Goal: Information Seeking & Learning: Find specific page/section

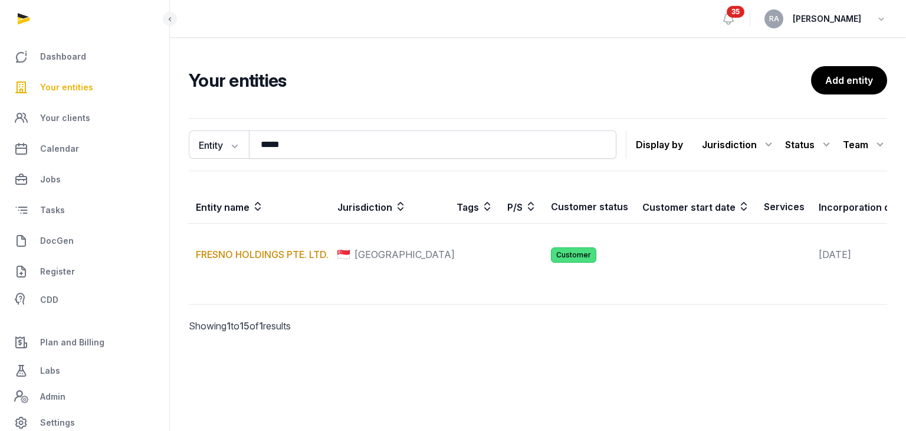
click at [64, 82] on span "Your entities" at bounding box center [66, 87] width 53 height 14
drag, startPoint x: 50, startPoint y: 84, endPoint x: 76, endPoint y: 91, distance: 27.1
click at [50, 83] on span "Your entities" at bounding box center [66, 87] width 53 height 14
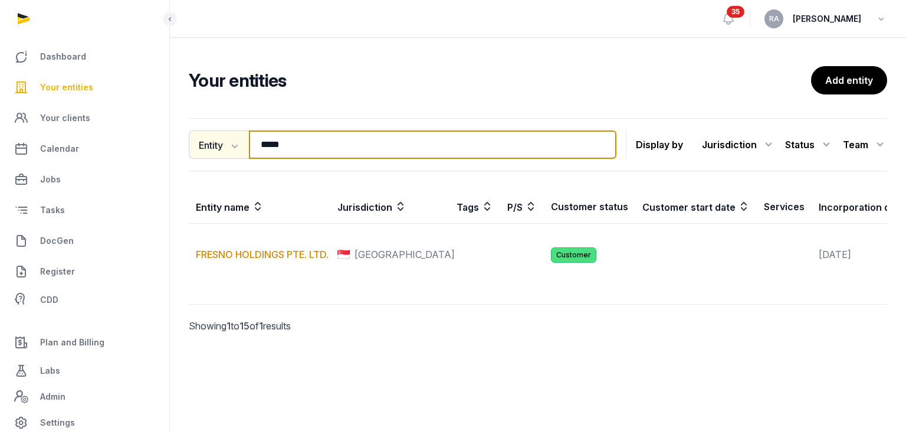
drag, startPoint x: 299, startPoint y: 149, endPoint x: 238, endPoint y: 151, distance: 60.8
click at [238, 151] on div "Entity Entity People Tags Services ***** Search" at bounding box center [403, 144] width 428 height 28
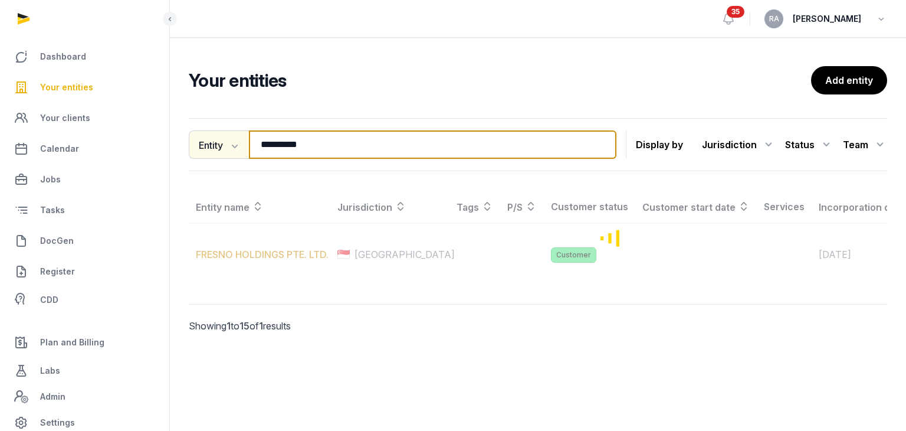
type input "**********"
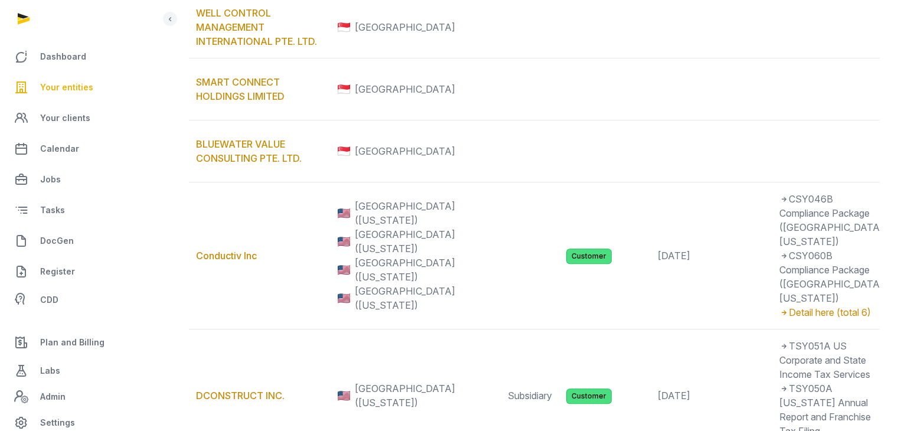
scroll to position [885, 0]
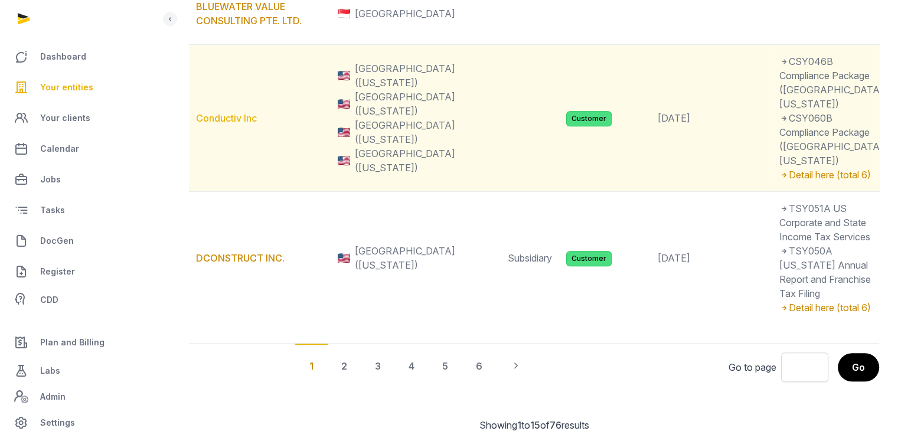
click at [204, 124] on link "Conductiv Inc" at bounding box center [226, 118] width 61 height 12
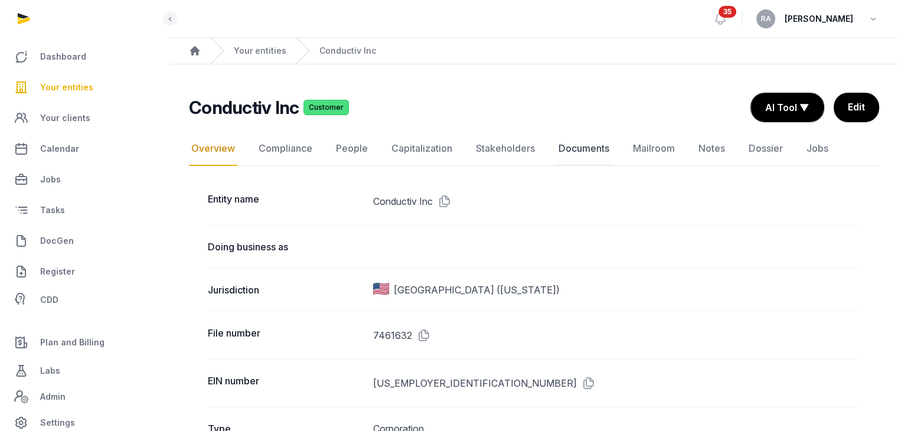
click at [578, 142] on link "Documents" at bounding box center [583, 149] width 55 height 34
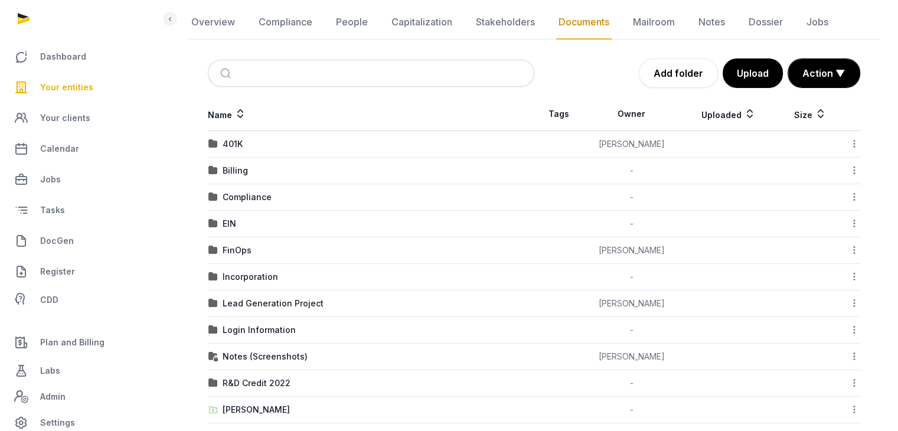
scroll to position [158, 0]
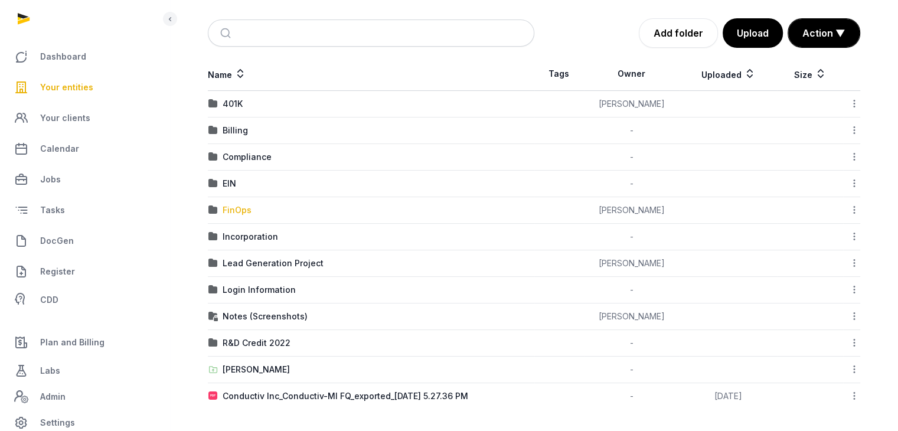
click at [231, 209] on div "FinOps" at bounding box center [236, 210] width 29 height 12
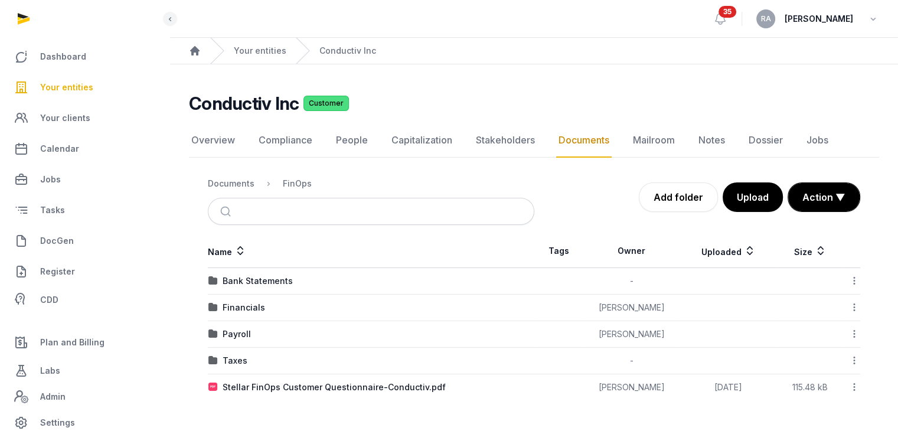
scroll to position [0, 0]
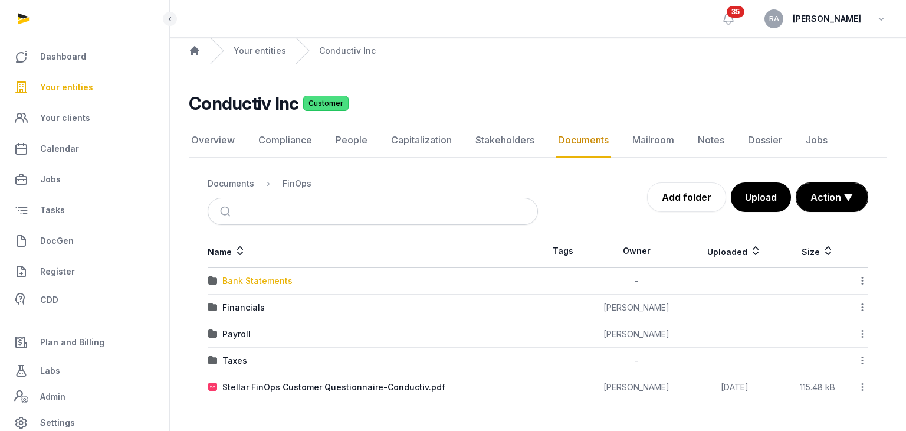
click at [254, 276] on div "Bank Statements" at bounding box center [257, 281] width 70 height 12
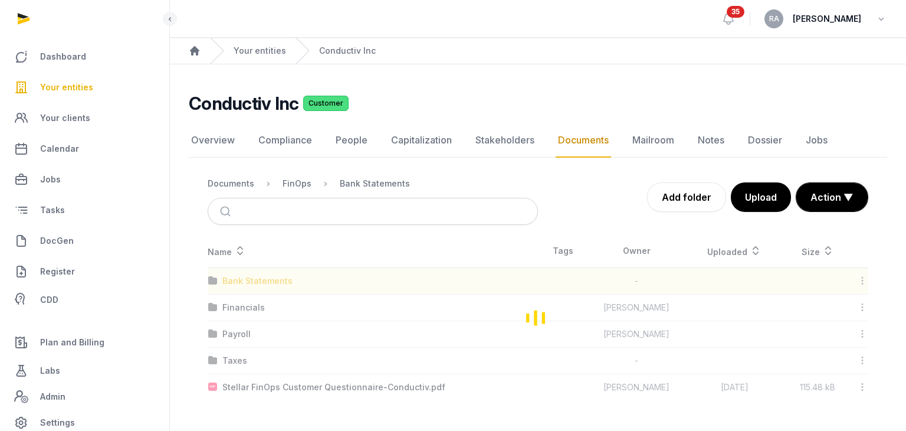
click at [254, 276] on div "Loading" at bounding box center [538, 317] width 699 height 166
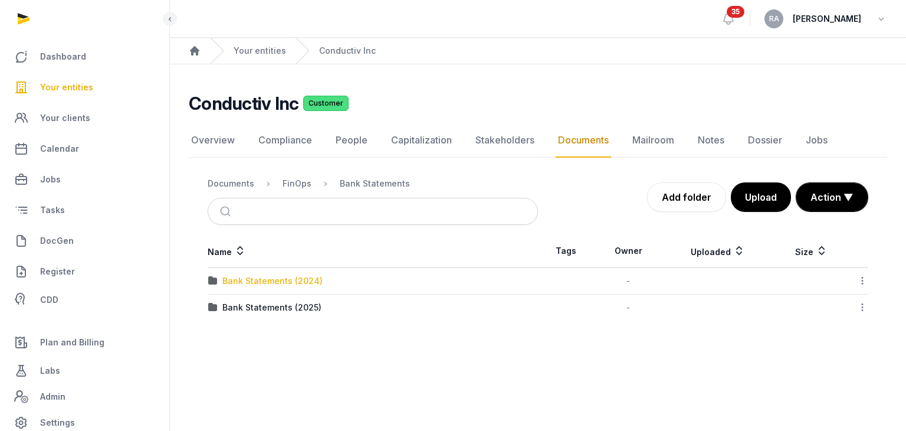
click at [258, 280] on div "Bank Statements (2024)" at bounding box center [272, 281] width 100 height 12
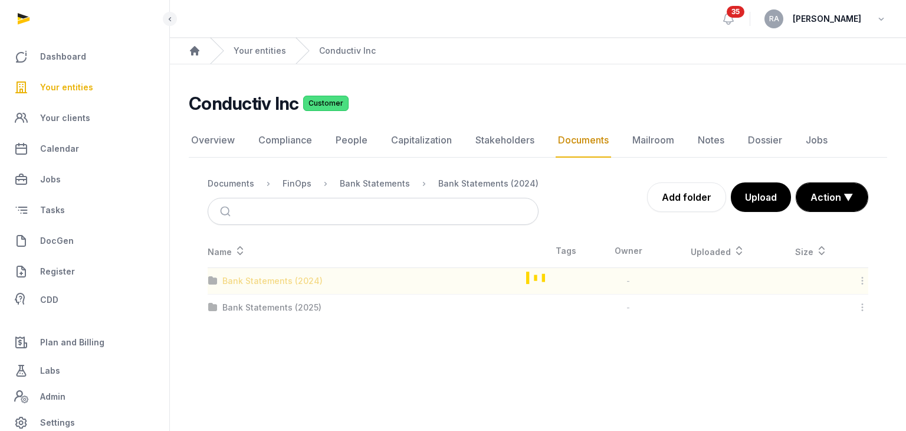
click at [258, 280] on div "Loading" at bounding box center [538, 277] width 699 height 86
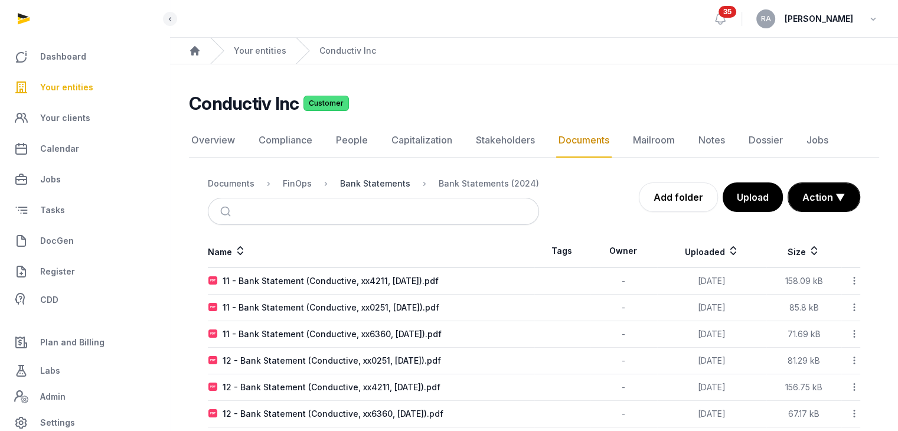
click at [368, 185] on div "Bank Statements" at bounding box center [375, 184] width 70 height 12
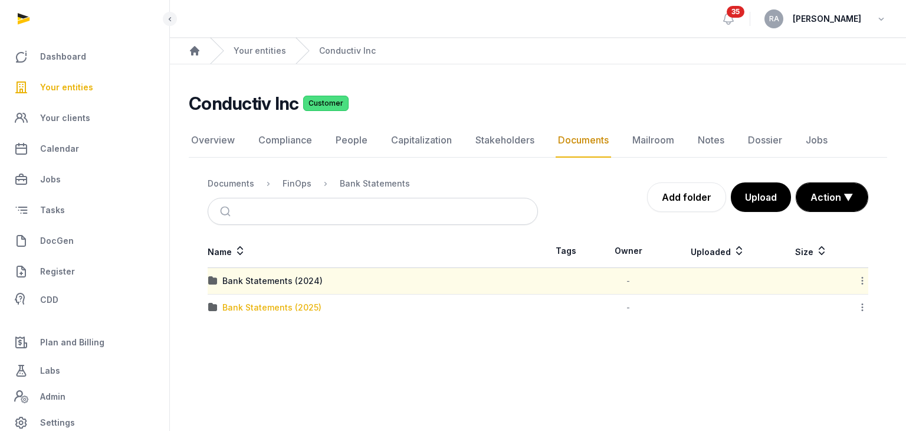
click at [273, 305] on div "Bank Statements (2025)" at bounding box center [271, 308] width 99 height 12
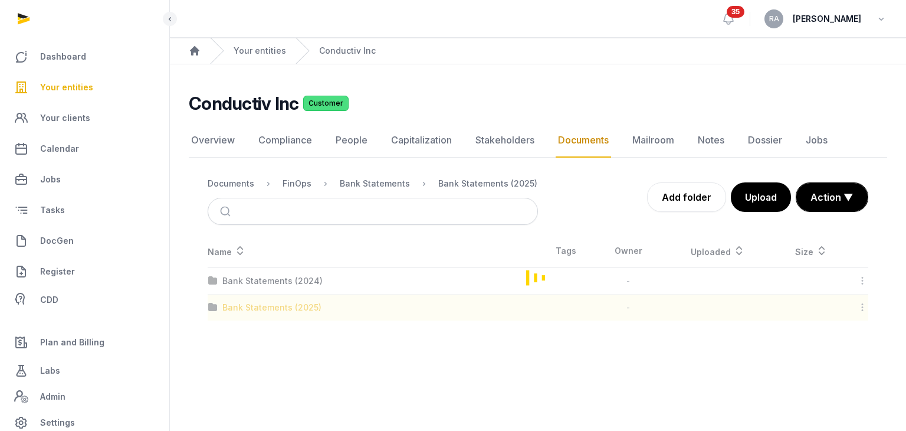
click at [273, 305] on div "Loading" at bounding box center [538, 277] width 699 height 86
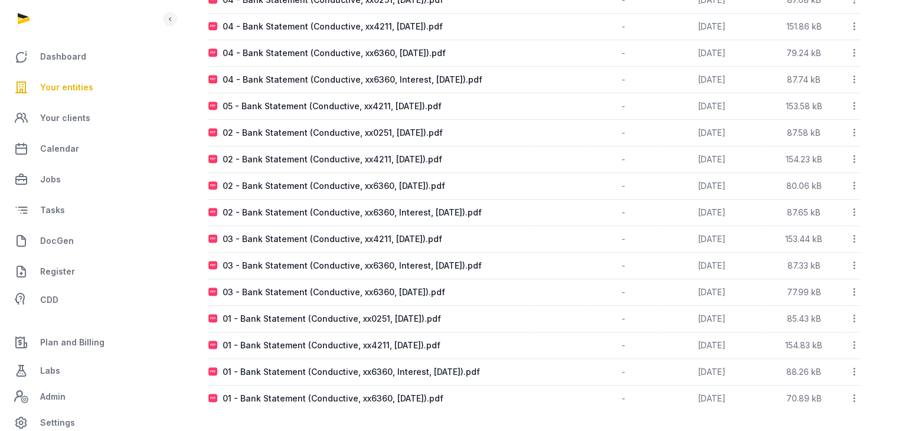
scroll to position [600, 0]
click at [323, 341] on div "01 - Bank Statement (Conductive, xx4211, [DATE]).pdf" at bounding box center [331, 345] width 218 height 12
click at [0, 0] on div "Loading" at bounding box center [0, 0] width 0 height 0
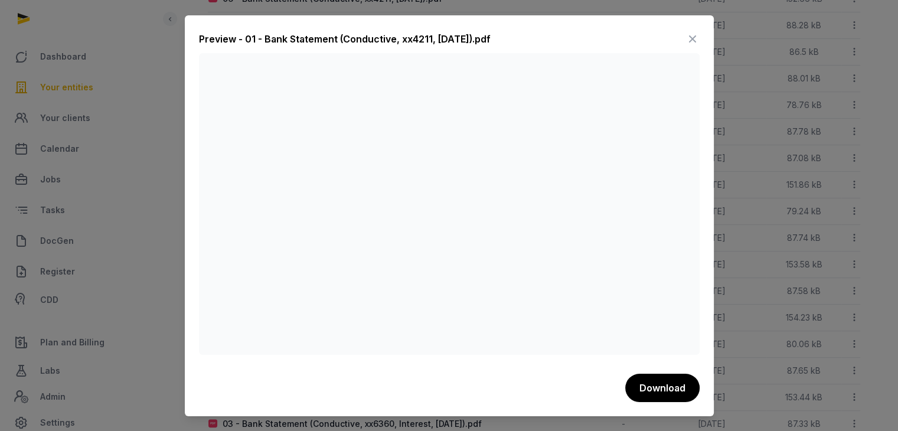
scroll to position [423, 0]
click at [692, 41] on icon at bounding box center [692, 39] width 14 height 19
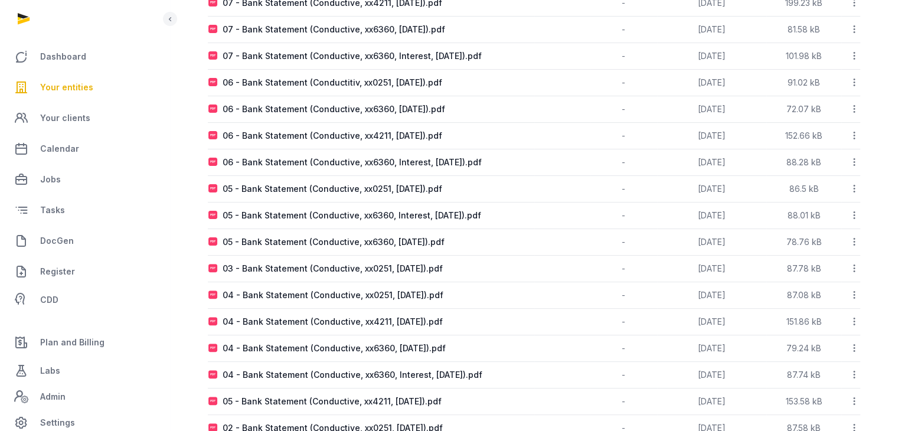
scroll to position [0, 0]
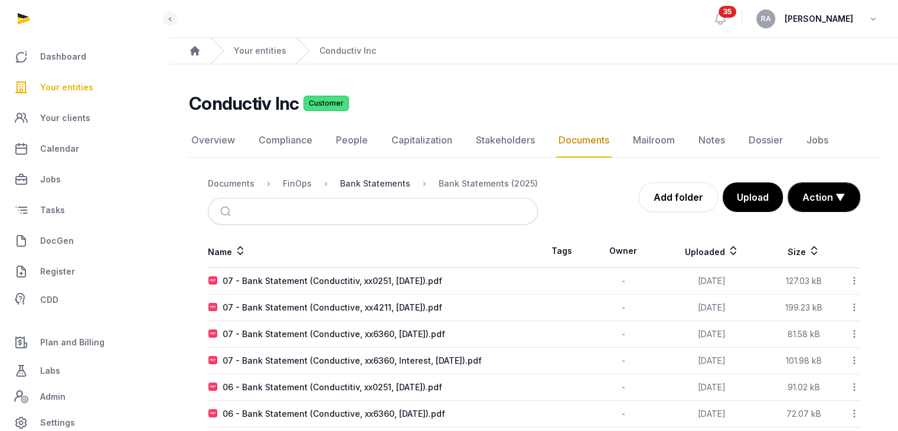
click at [366, 179] on div "Bank Statements" at bounding box center [375, 184] width 70 height 12
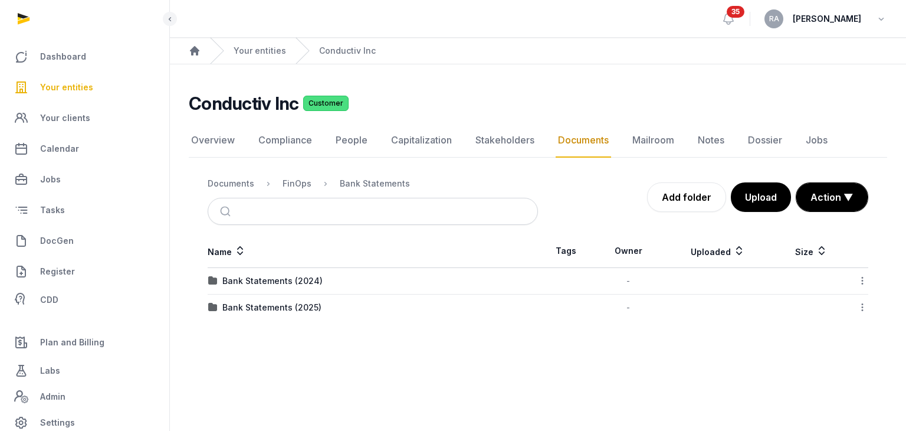
click at [264, 271] on td "Bank Statements (2024)" at bounding box center [373, 281] width 330 height 27
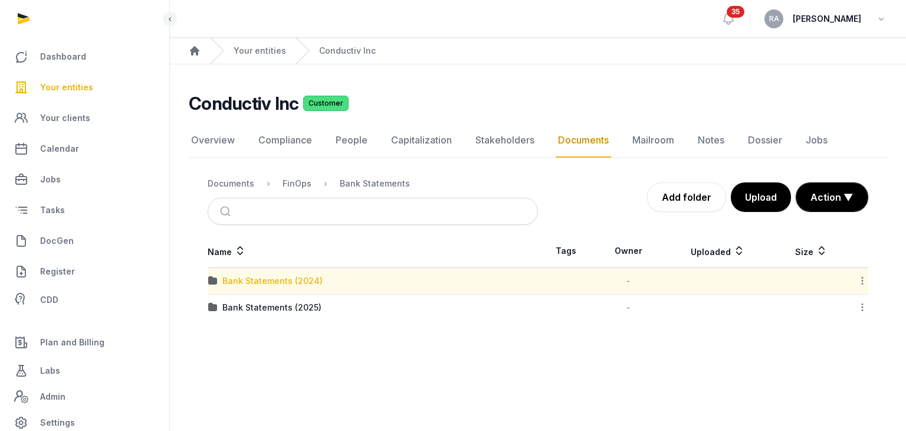
click at [266, 279] on div "Bank Statements (2024)" at bounding box center [272, 281] width 100 height 12
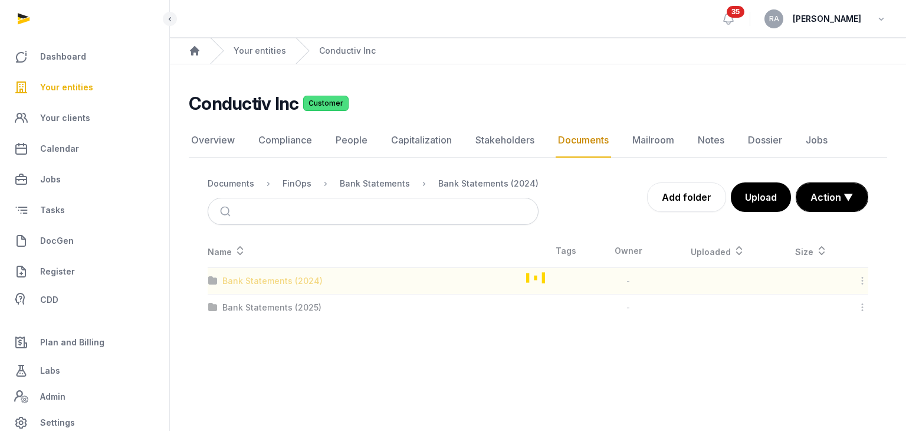
click at [266, 279] on div "Loading" at bounding box center [538, 277] width 699 height 86
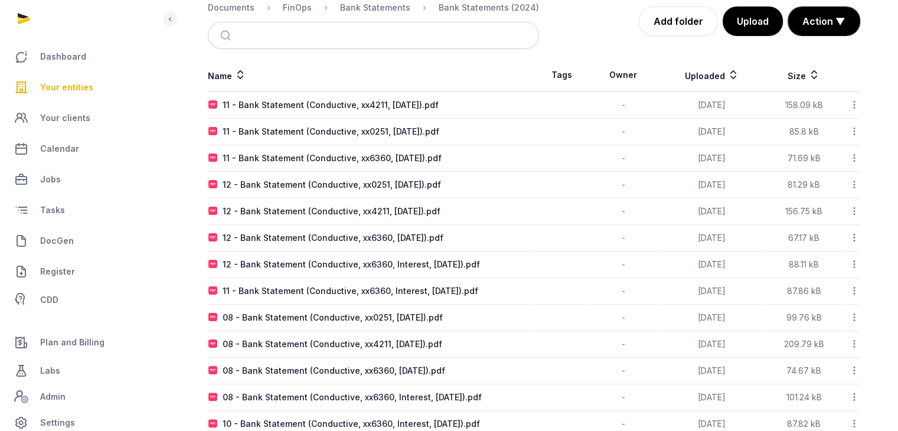
scroll to position [177, 0]
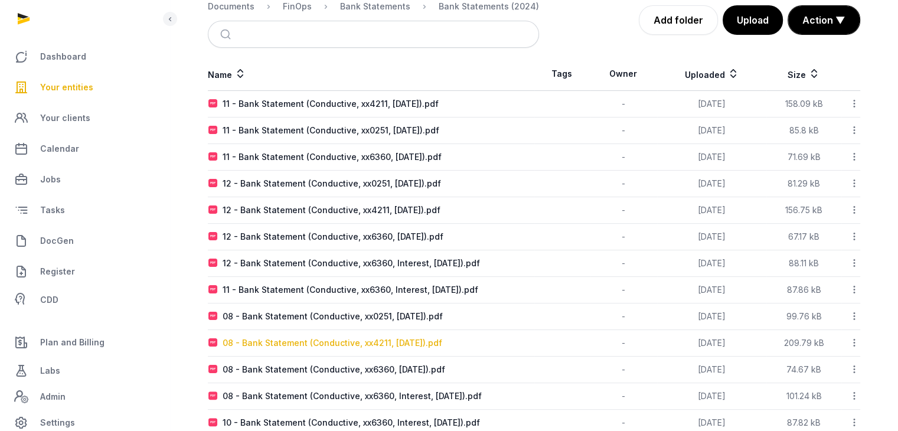
click at [290, 341] on div "08 - Bank Statement (Conductive, xx4211, [DATE]).pdf" at bounding box center [332, 343] width 220 height 12
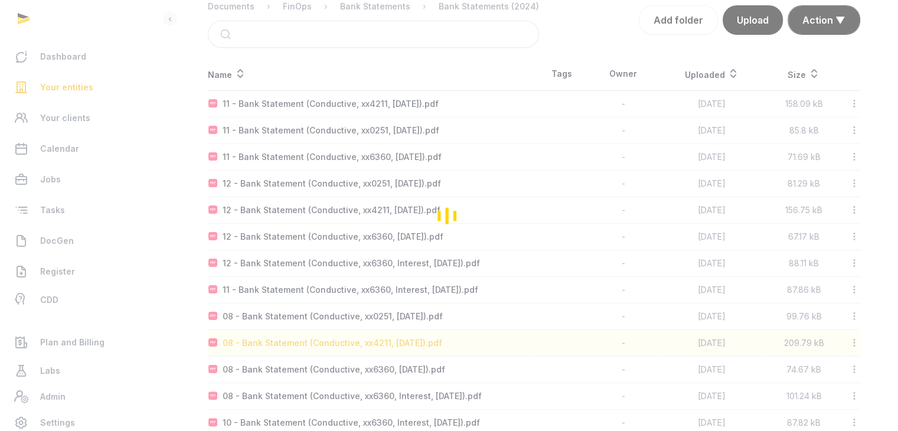
click at [290, 341] on div "Loading" at bounding box center [449, 215] width 898 height 431
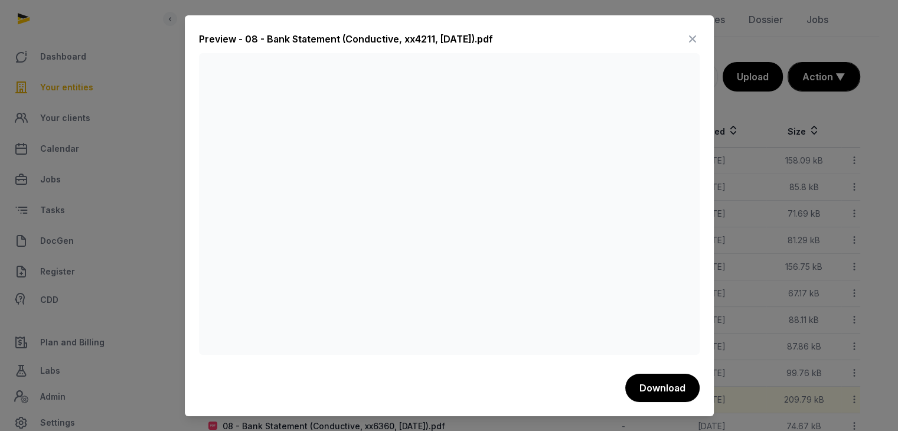
scroll to position [59, 0]
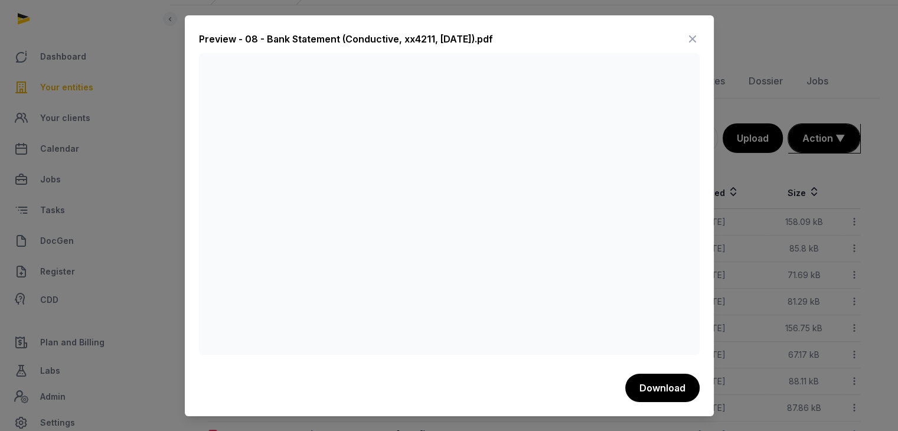
click at [693, 39] on icon at bounding box center [692, 39] width 14 height 19
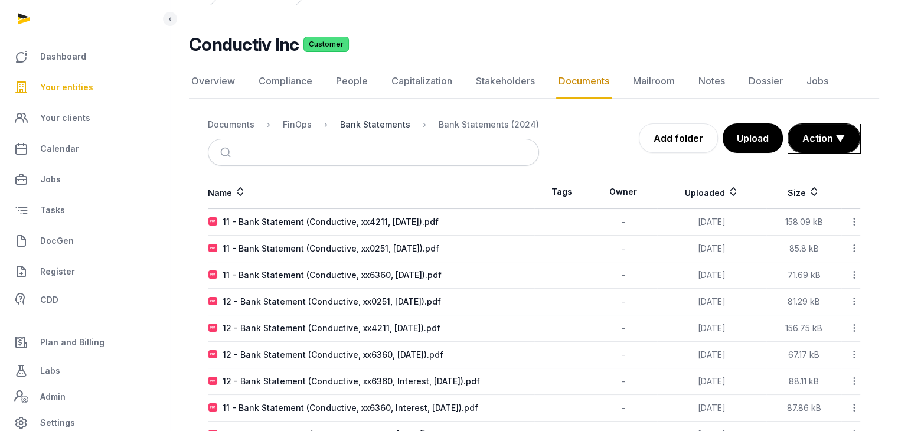
click at [364, 121] on div "Bank Statements" at bounding box center [375, 125] width 70 height 12
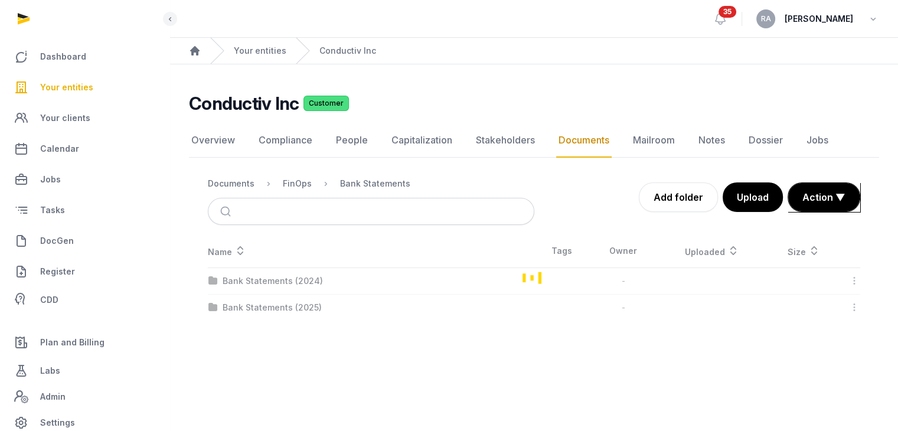
scroll to position [0, 0]
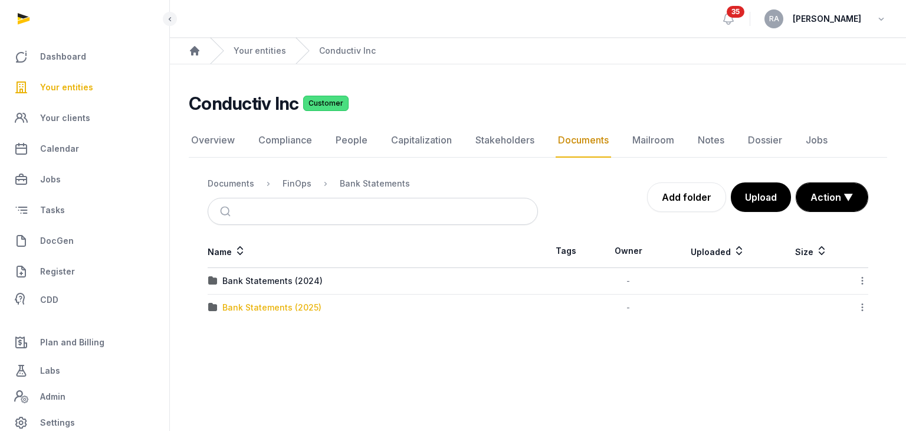
click at [269, 307] on div "Bank Statements (2025)" at bounding box center [271, 308] width 99 height 12
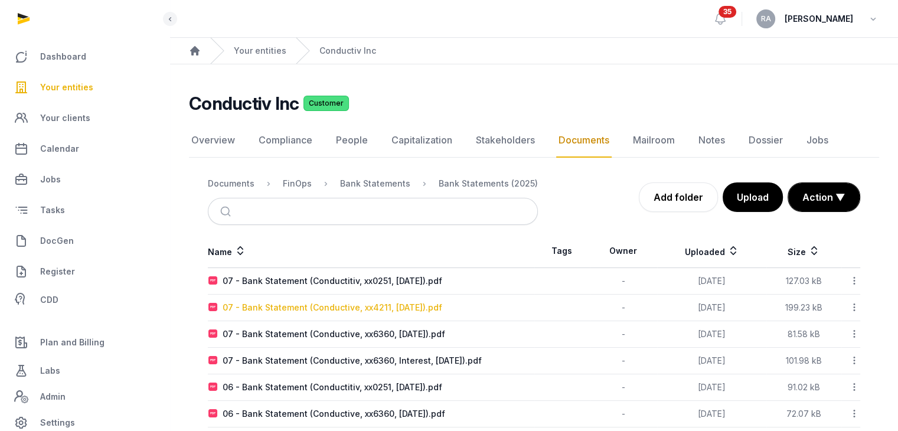
click at [365, 305] on div "07 - Bank Statement (Conductive, xx4211, [DATE]).pdf" at bounding box center [332, 308] width 220 height 12
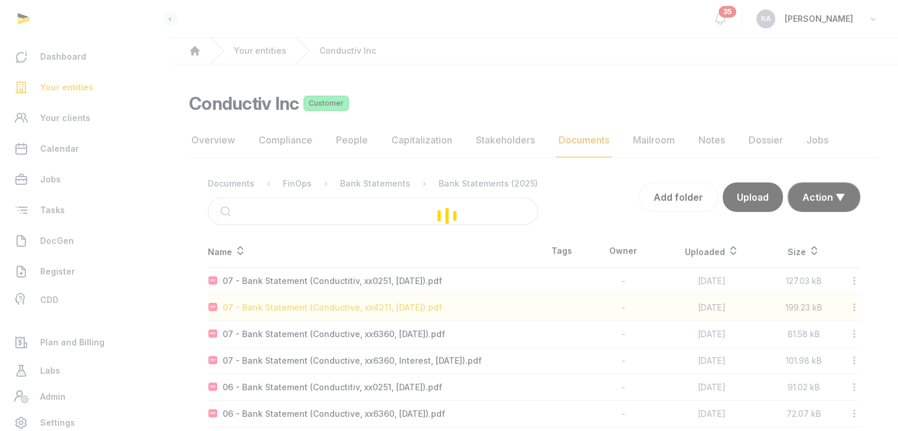
click at [365, 305] on div "Loading" at bounding box center [449, 215] width 898 height 431
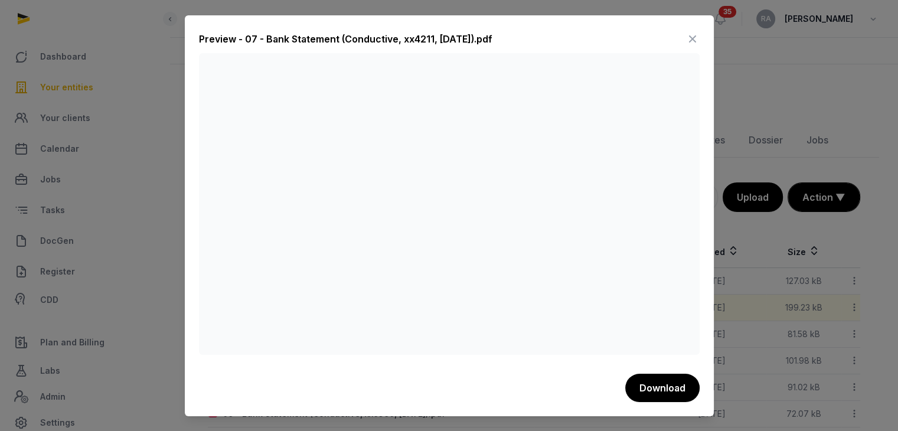
click at [694, 38] on icon at bounding box center [692, 39] width 14 height 19
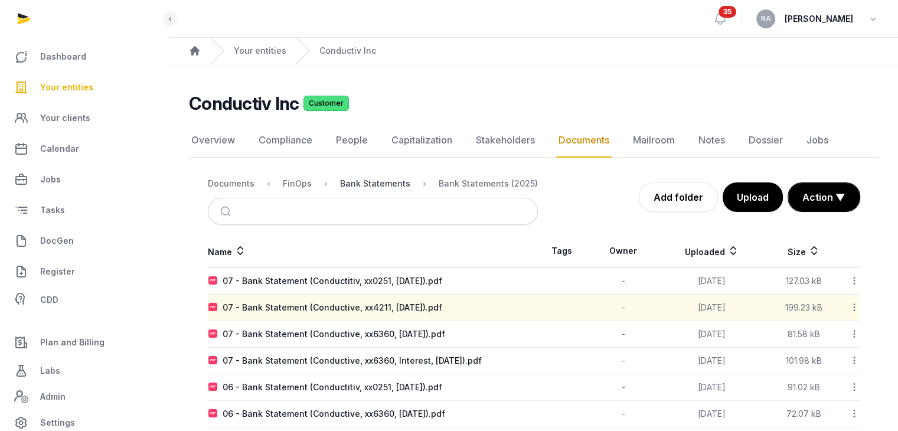
click at [381, 184] on div "Bank Statements" at bounding box center [375, 184] width 70 height 12
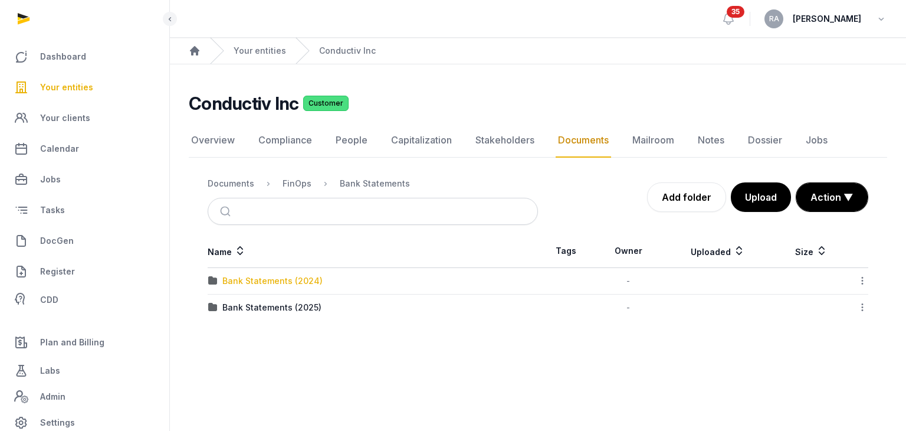
click at [295, 279] on div "Bank Statements (2024)" at bounding box center [272, 281] width 100 height 12
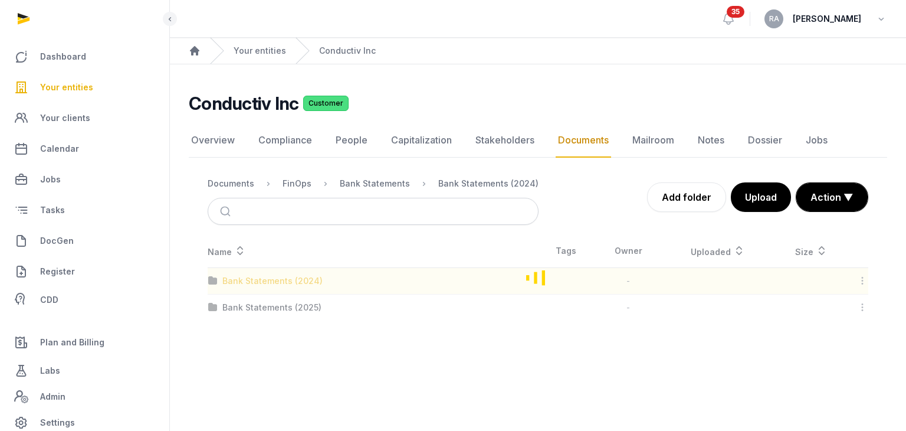
click at [295, 279] on div "Loading" at bounding box center [538, 277] width 699 height 86
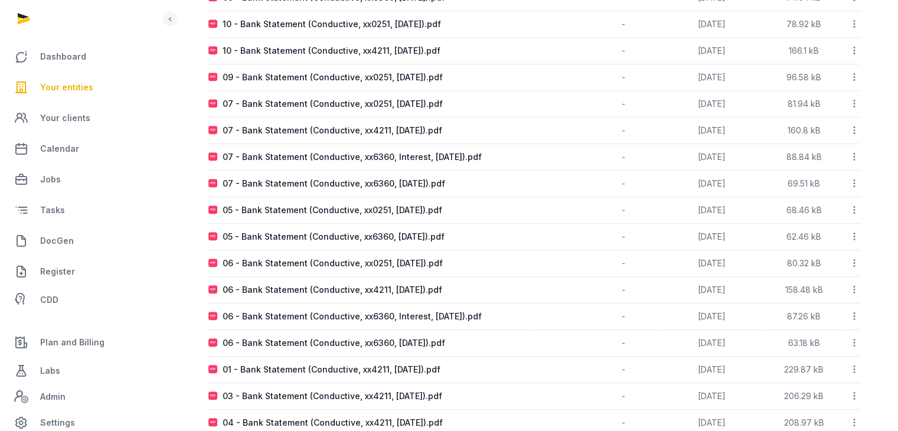
scroll to position [767, 0]
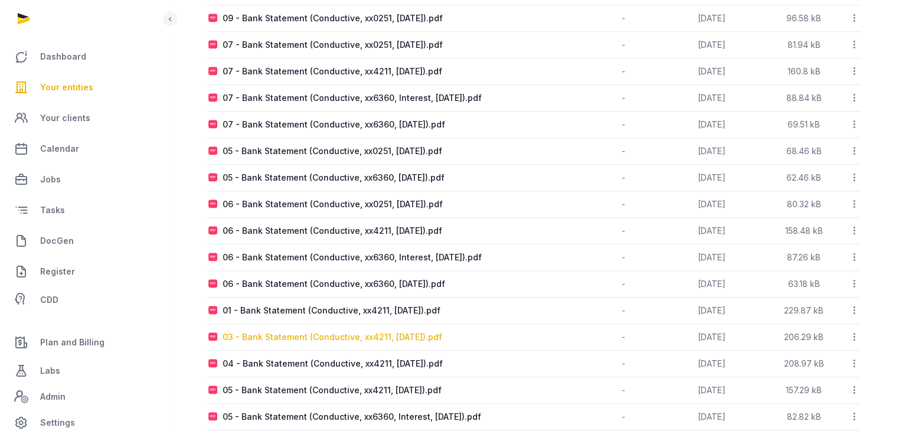
click at [361, 332] on div "03 - Bank Statement (Conductive, xx4211, [DATE]).pdf" at bounding box center [332, 337] width 220 height 12
click at [0, 0] on div "Loading" at bounding box center [0, 0] width 0 height 0
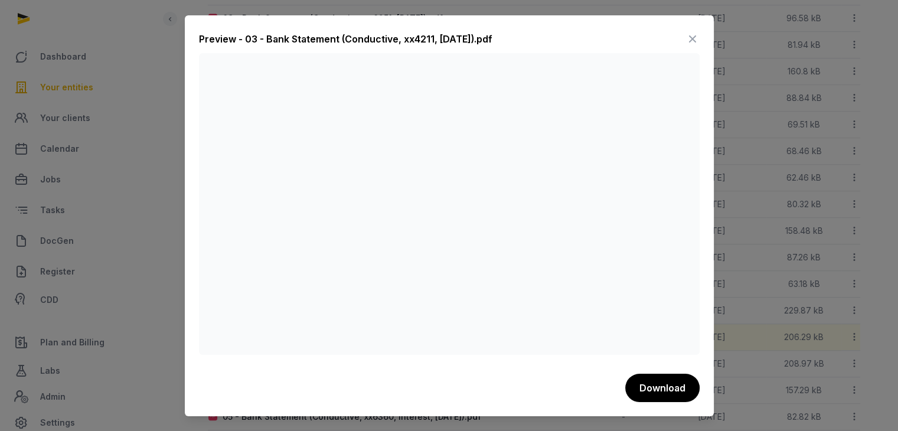
click at [689, 37] on icon at bounding box center [692, 39] width 14 height 19
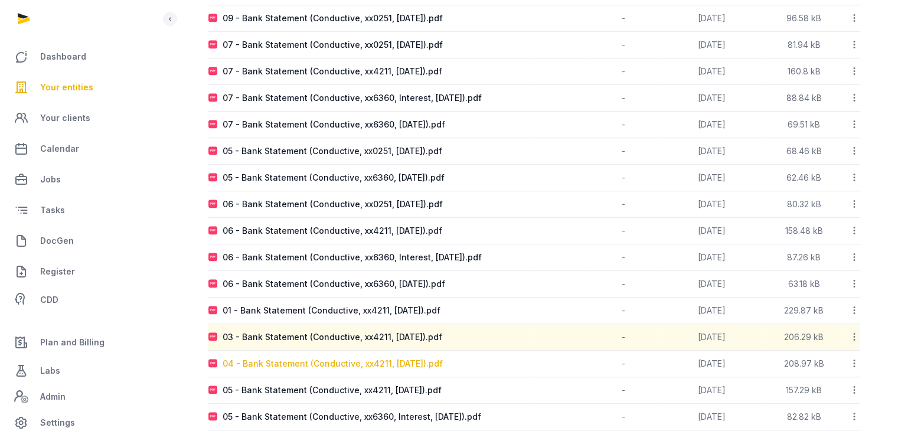
click at [375, 359] on div "04 - Bank Statement (Conductive, xx4211, [DATE]).pdf" at bounding box center [332, 364] width 220 height 12
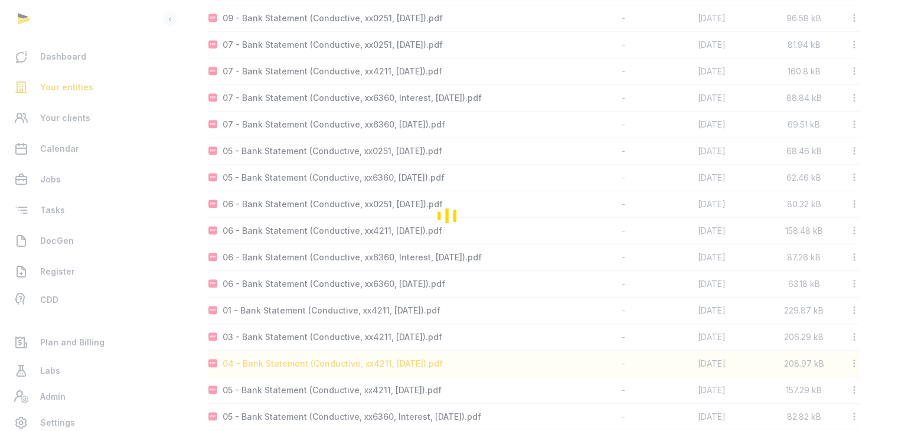
click at [375, 359] on div "Loading" at bounding box center [449, 215] width 898 height 431
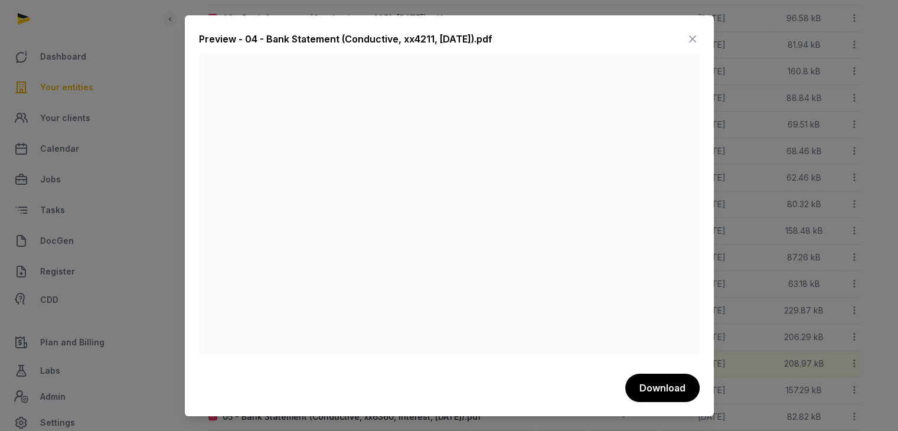
click at [690, 40] on icon at bounding box center [692, 39] width 14 height 19
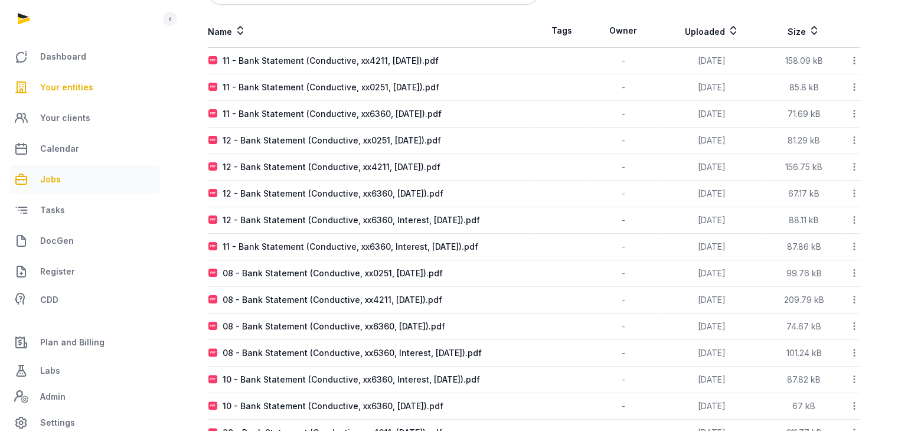
scroll to position [59, 0]
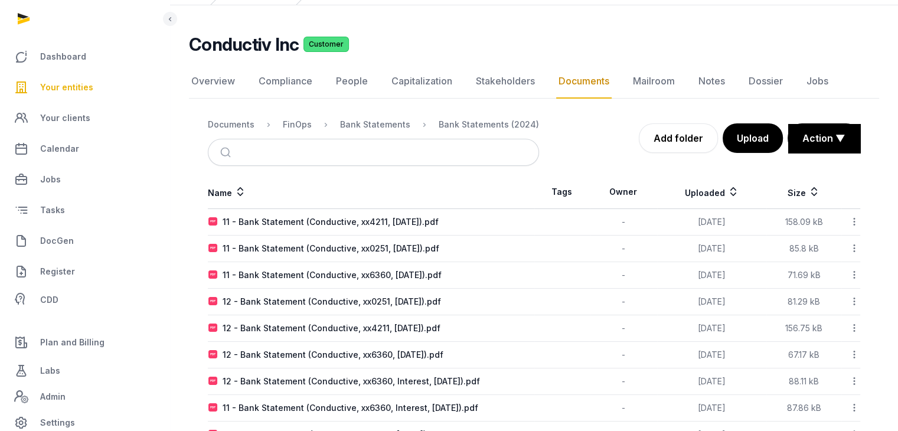
click at [84, 91] on span "Your entities" at bounding box center [66, 87] width 53 height 14
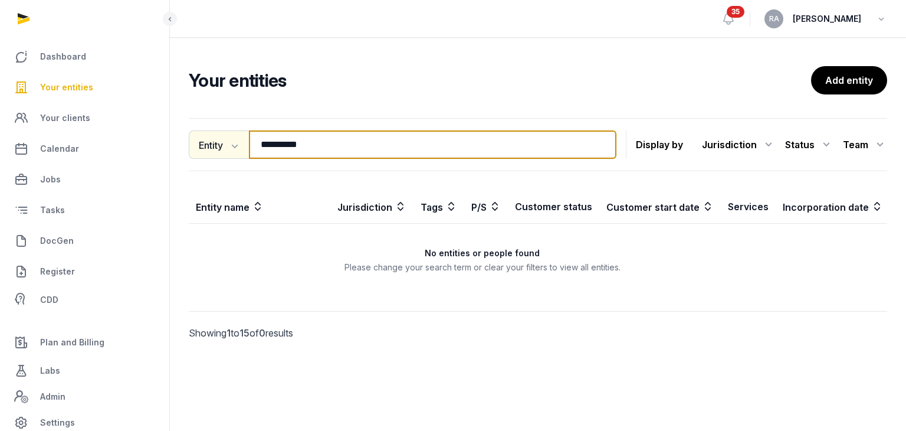
drag, startPoint x: 325, startPoint y: 145, endPoint x: 227, endPoint y: 152, distance: 98.9
click at [227, 152] on div "**********" at bounding box center [403, 144] width 428 height 28
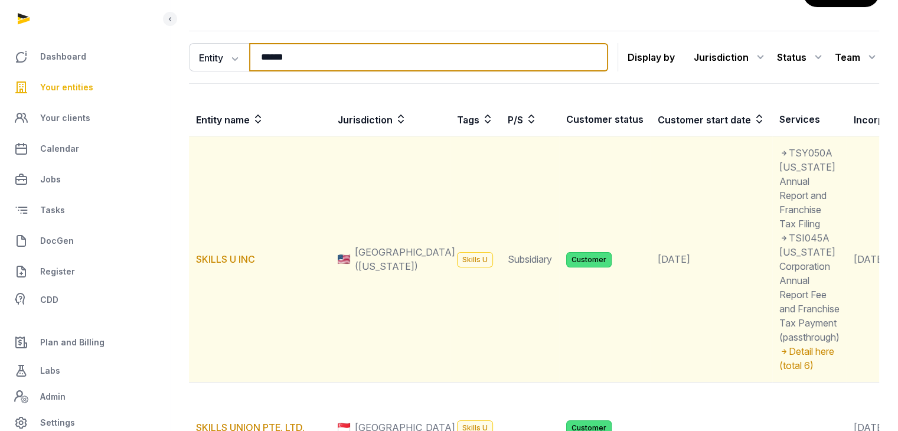
scroll to position [295, 0]
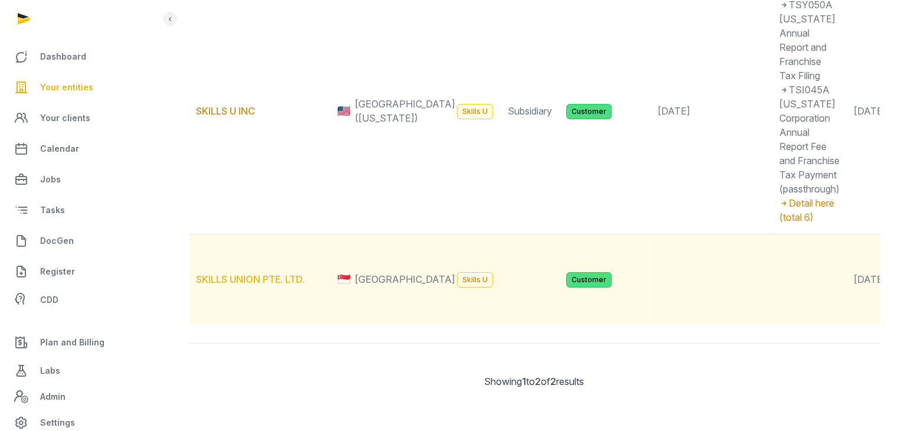
type input "******"
click at [235, 273] on link "SKILLS UNION PTE. LTD." at bounding box center [250, 279] width 109 height 12
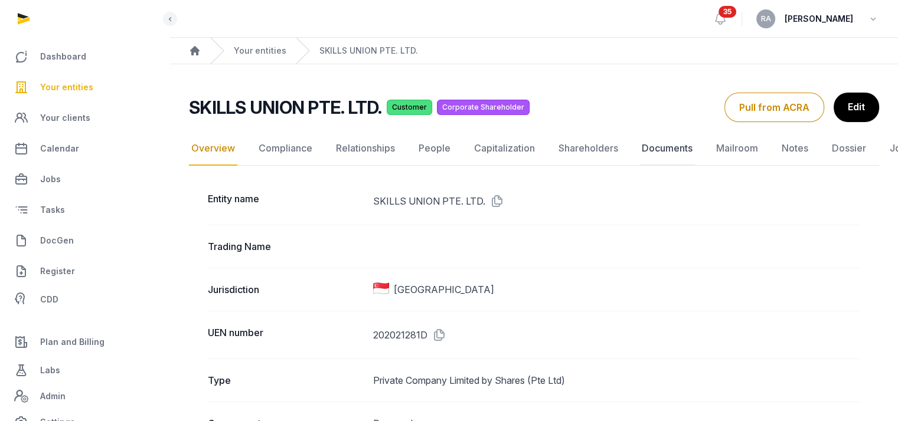
click at [650, 145] on link "Documents" at bounding box center [666, 149] width 55 height 34
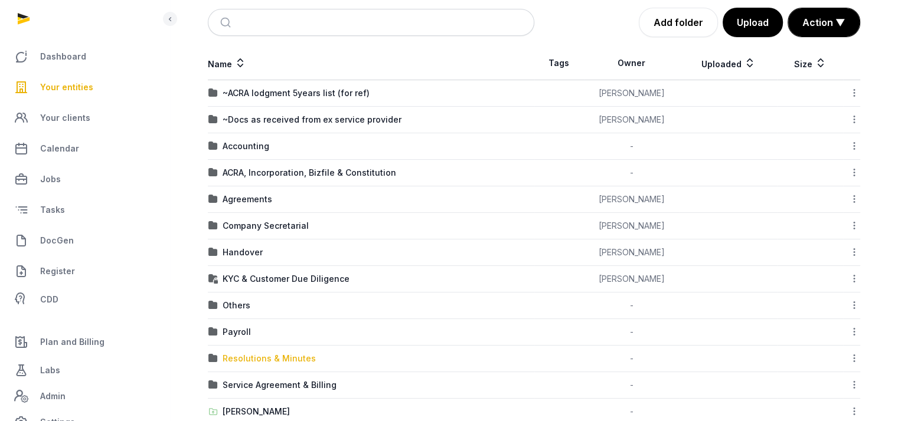
scroll to position [162, 0]
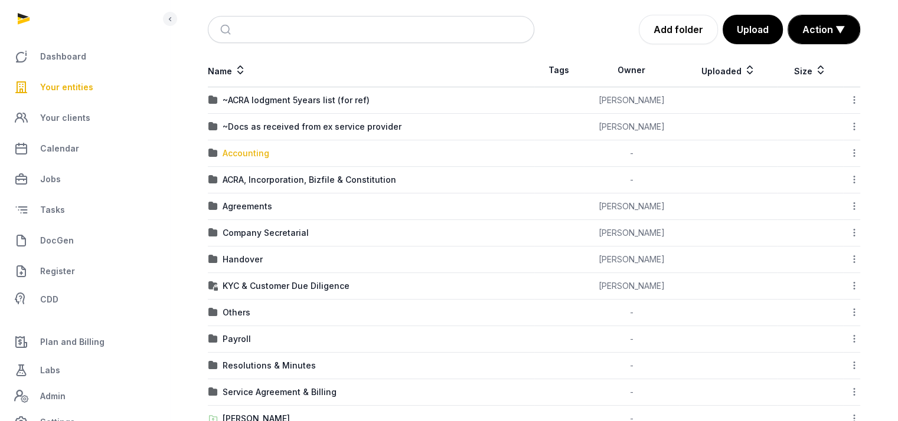
click at [253, 154] on div "Accounting" at bounding box center [245, 154] width 47 height 12
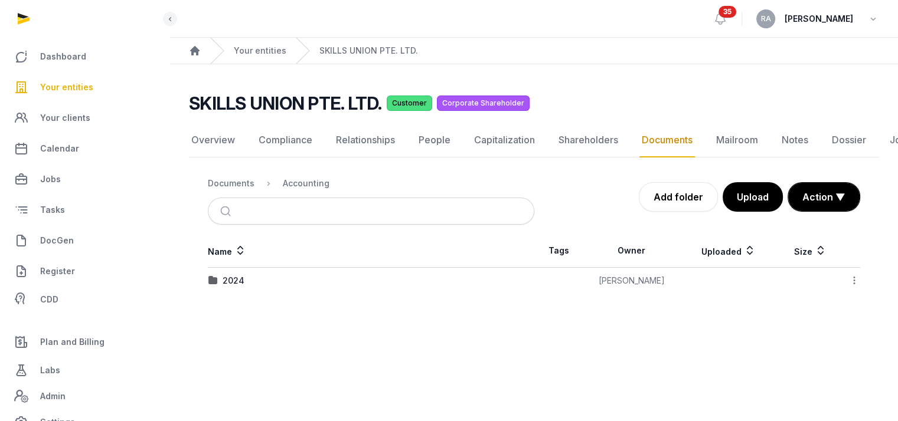
scroll to position [9, 0]
click at [220, 279] on td "2024" at bounding box center [371, 281] width 326 height 27
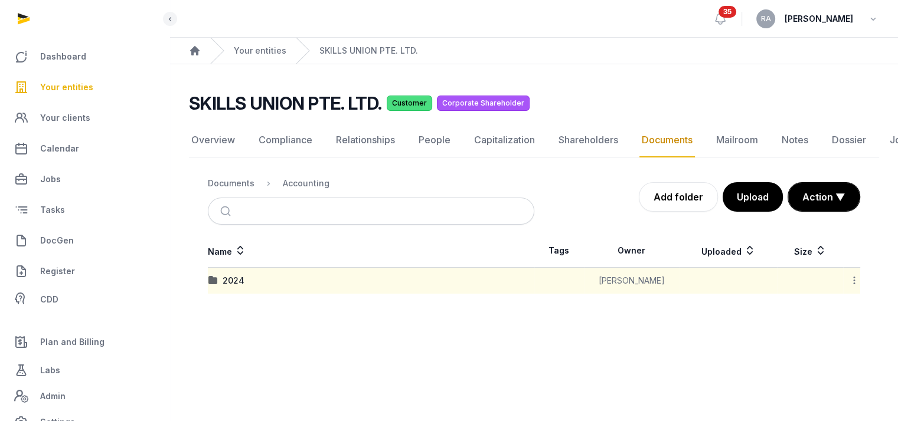
click at [220, 276] on div "2024" at bounding box center [370, 281] width 325 height 12
click at [229, 275] on div "2024" at bounding box center [233, 281] width 22 height 12
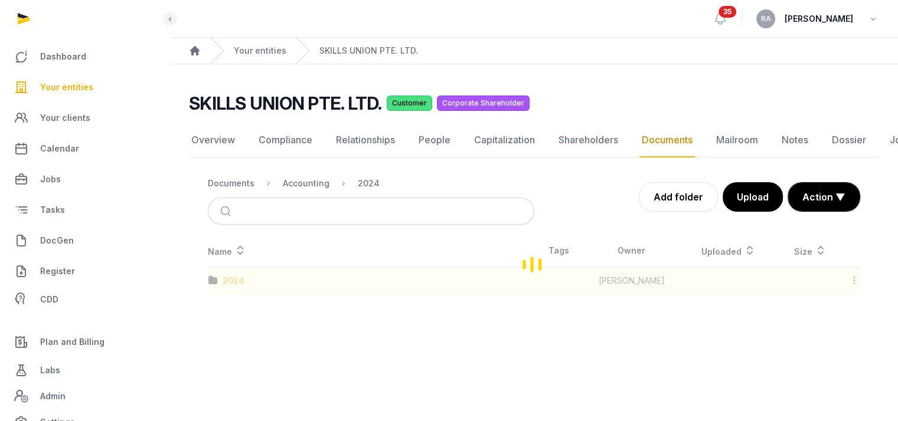
click at [229, 273] on div "Loading" at bounding box center [534, 264] width 690 height 60
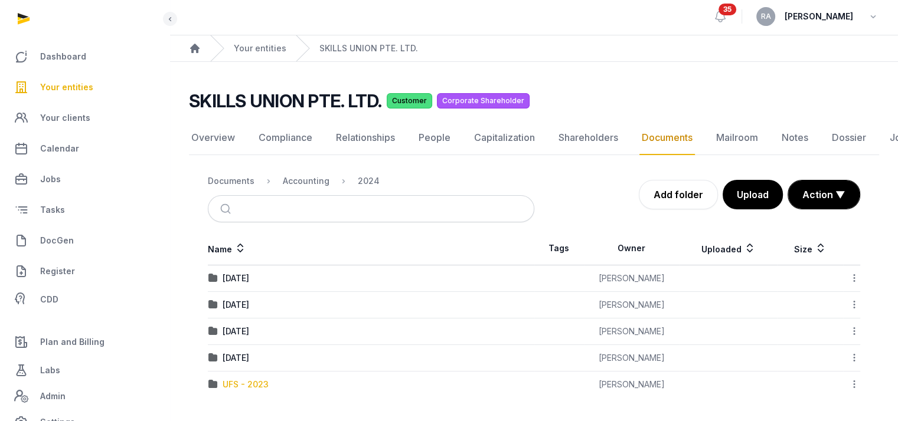
click at [256, 379] on div "UFS - 2023" at bounding box center [245, 385] width 46 height 12
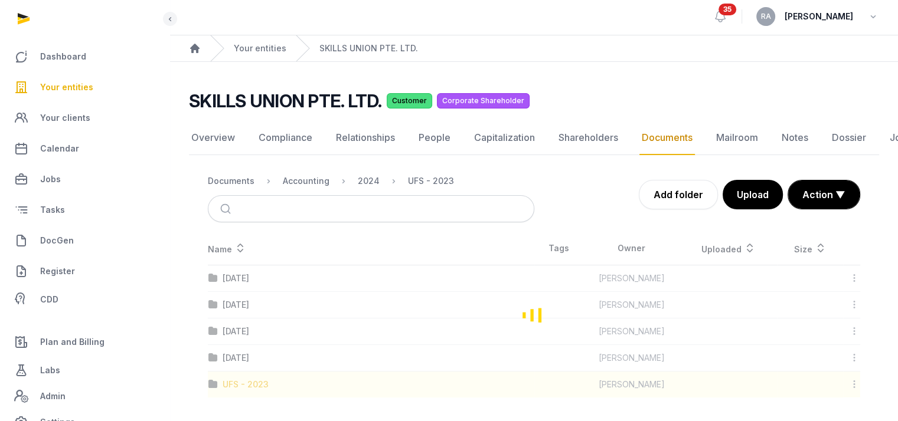
click at [256, 371] on div "Loading" at bounding box center [534, 315] width 690 height 166
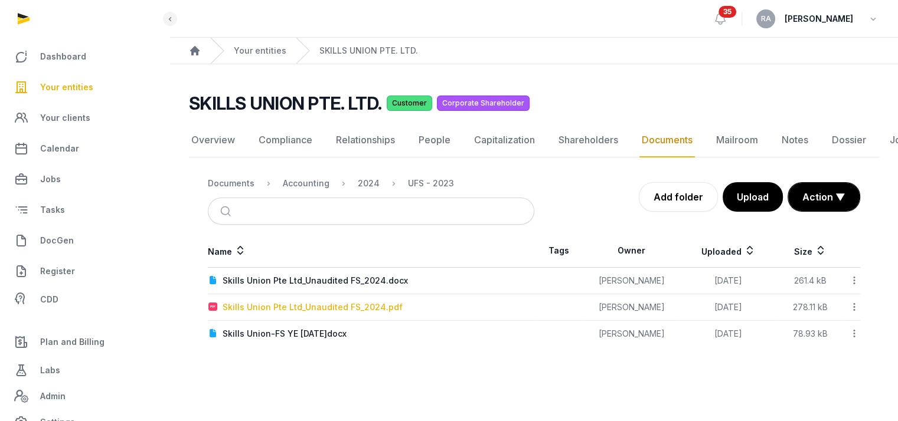
click at [310, 302] on div "Skills Union Pte Ltd_Unaudited FS_2024.pdf" at bounding box center [312, 308] width 180 height 12
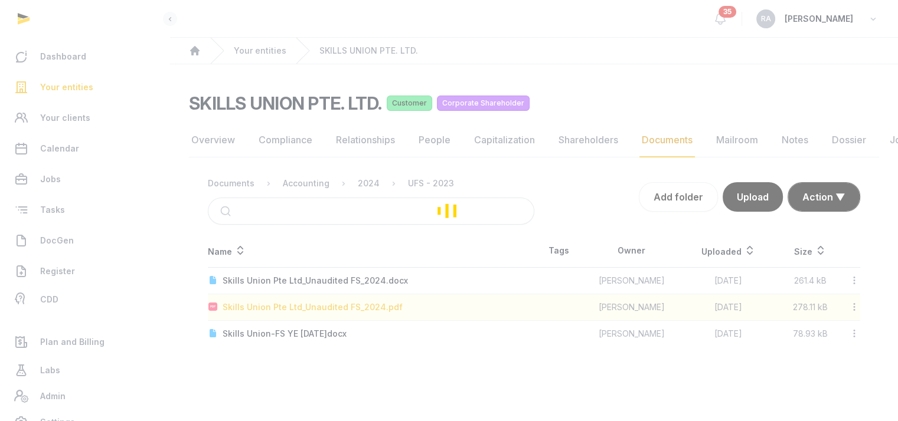
click at [310, 296] on div "Loading" at bounding box center [449, 210] width 898 height 421
